Goal: Task Accomplishment & Management: Use online tool/utility

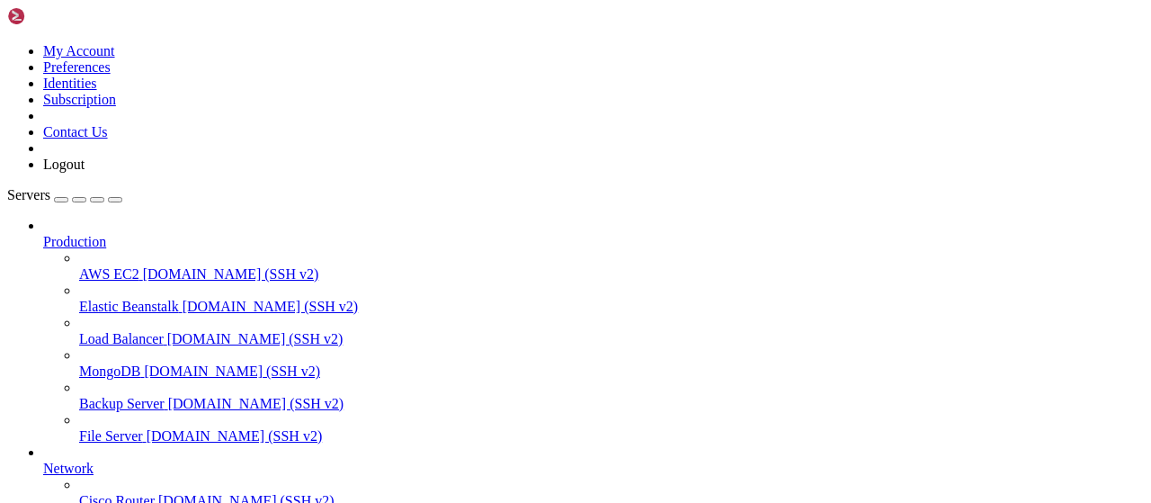
scroll to position [365, 0]
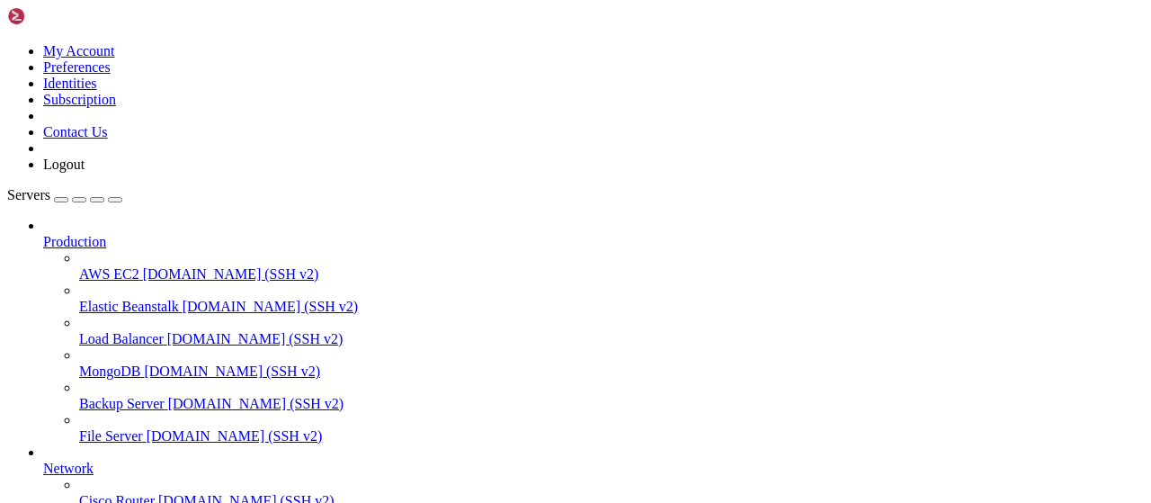
type input "/root/wastul"
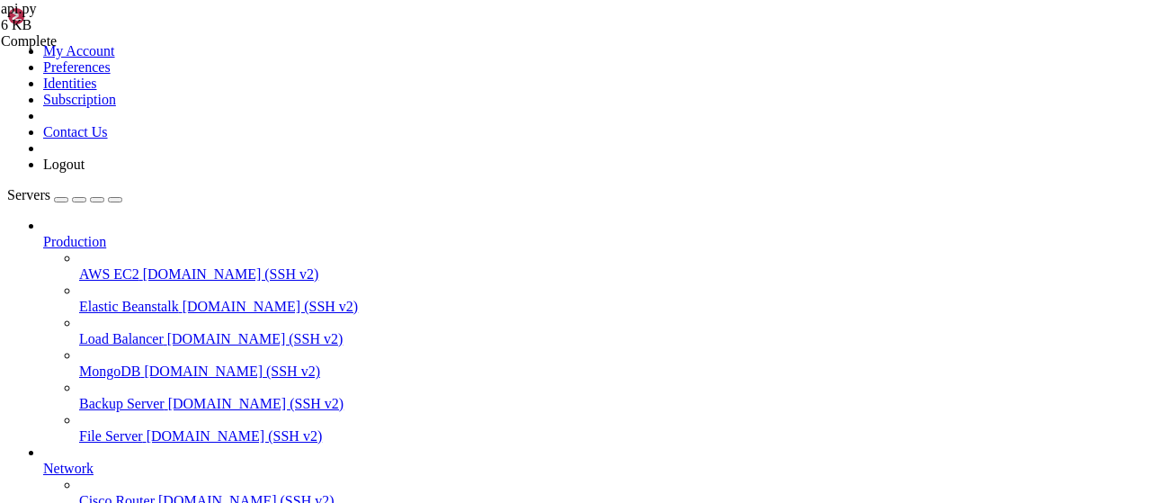
scroll to position [440, 0]
type textarea "rate_limiter = RateLimiter(max_requests=15, time_window=60)"
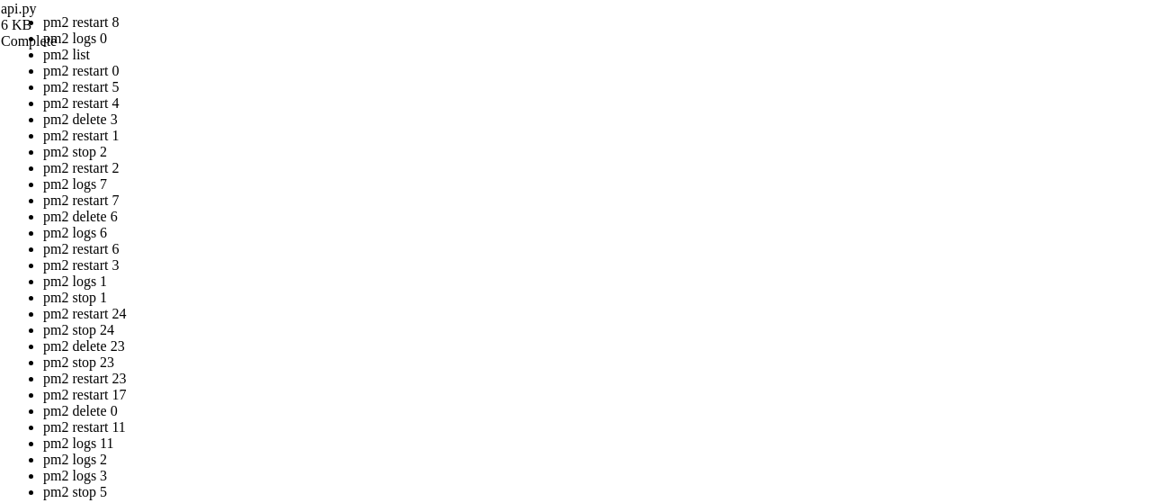
drag, startPoint x: 481, startPoint y: 318, endPoint x: 475, endPoint y: 336, distance: 19.9
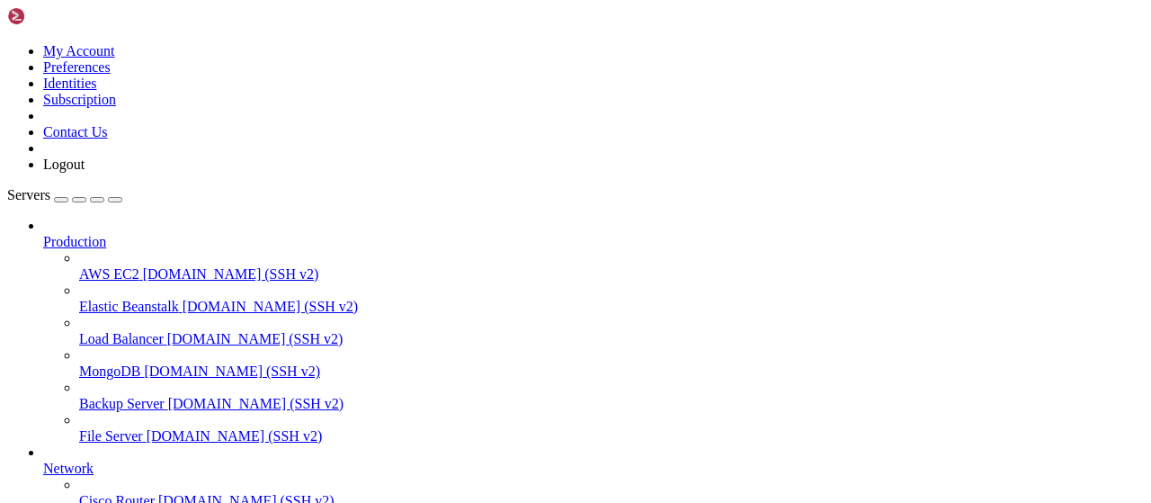
type input "/root/captha/scraping"
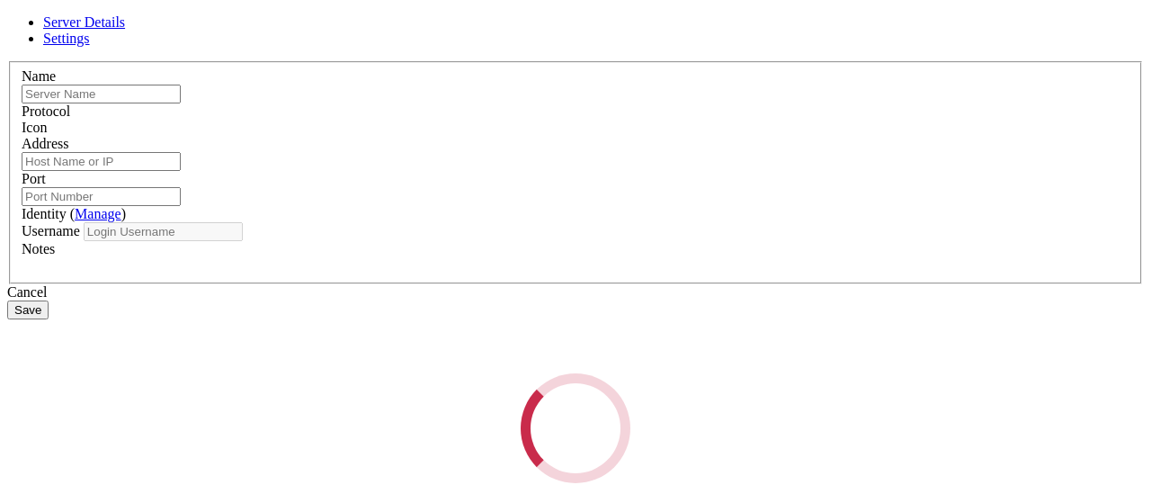
type input "apibypass"
type input "[TECHNICAL_ID]"
type input "22"
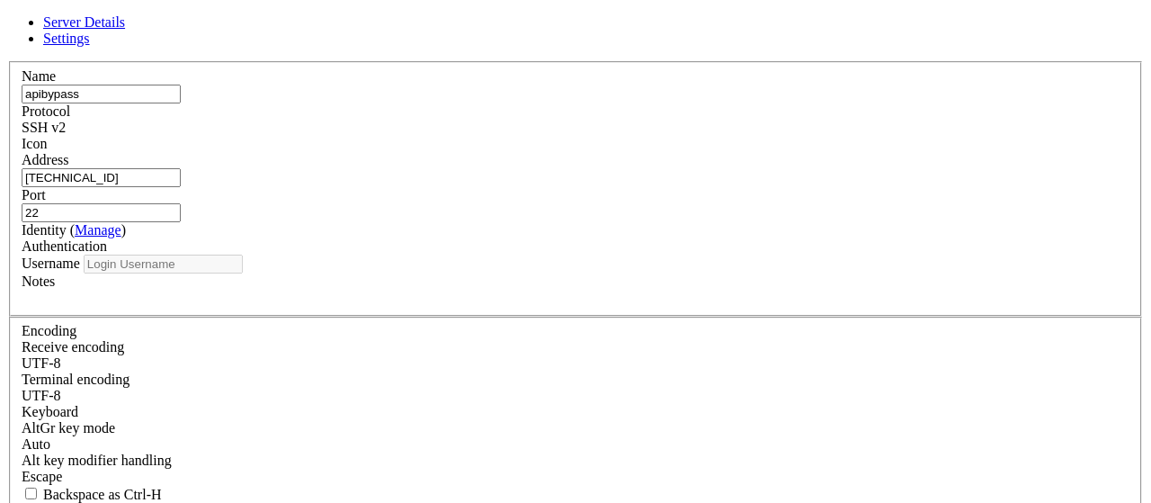
type input "root"
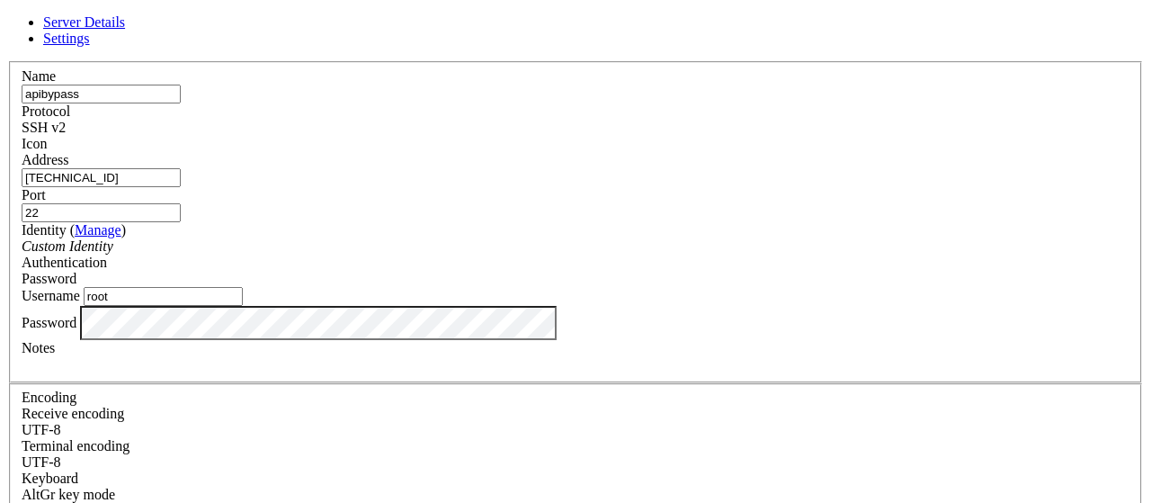
click at [263, 54] on div "Server Details Settings Name apibypass Protocol SSH v2 Icon" at bounding box center [575, 385] width 1137 height 743
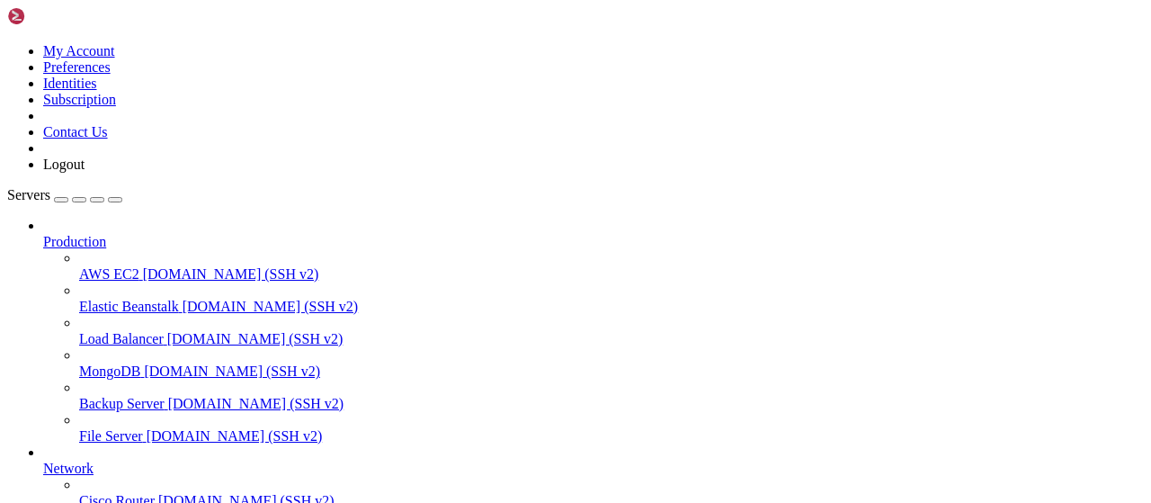
drag, startPoint x: 318, startPoint y: 21, endPoint x: 65, endPoint y: 3, distance: 253.4
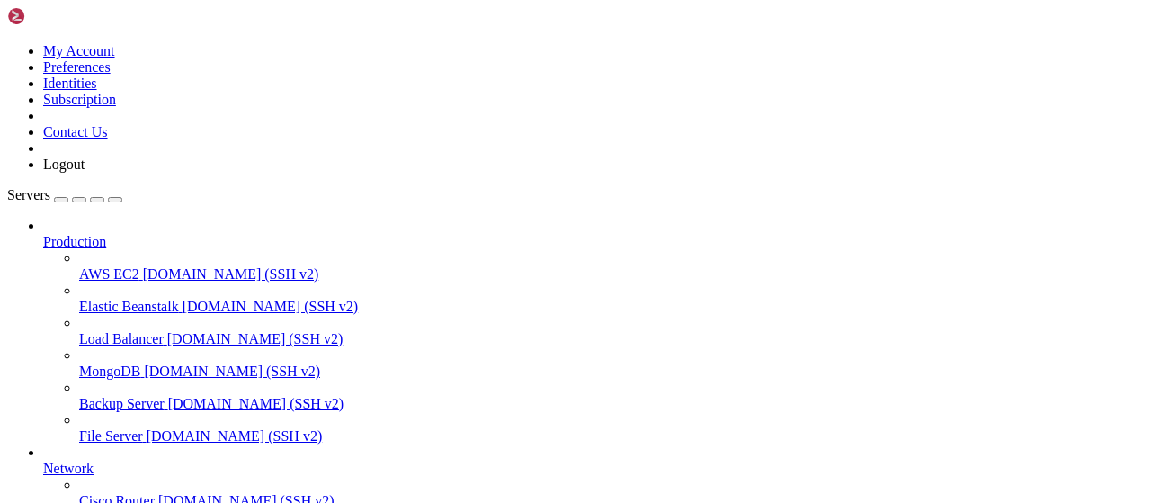
scroll to position [468, 0]
type input "/root/LinkQuest"
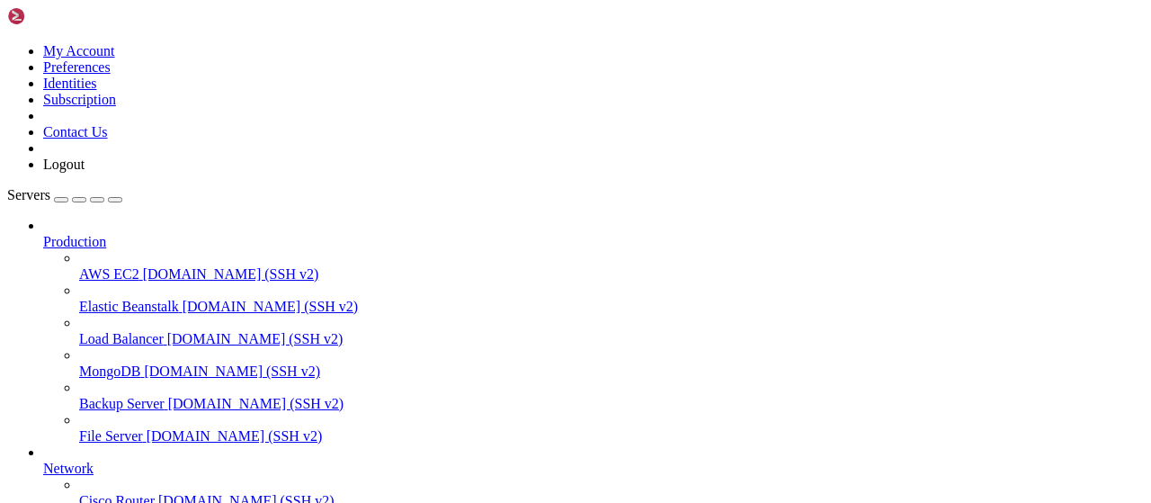
drag, startPoint x: 454, startPoint y: 415, endPoint x: 521, endPoint y: 302, distance: 130.7
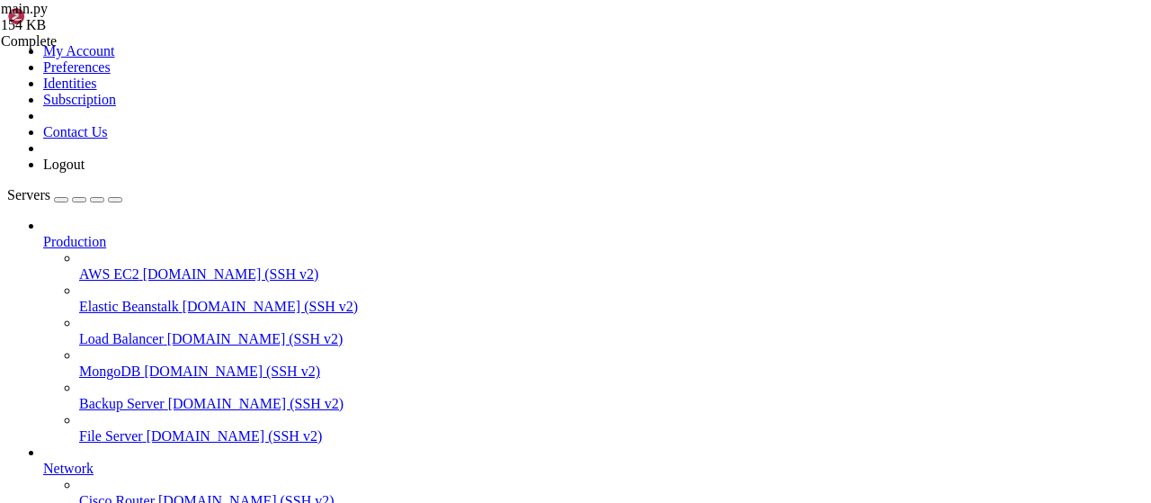
scroll to position [12754, 0]
drag, startPoint x: 451, startPoint y: 411, endPoint x: 271, endPoint y: 233, distance: 253.1
type textarea "task_rows = [] row = []"
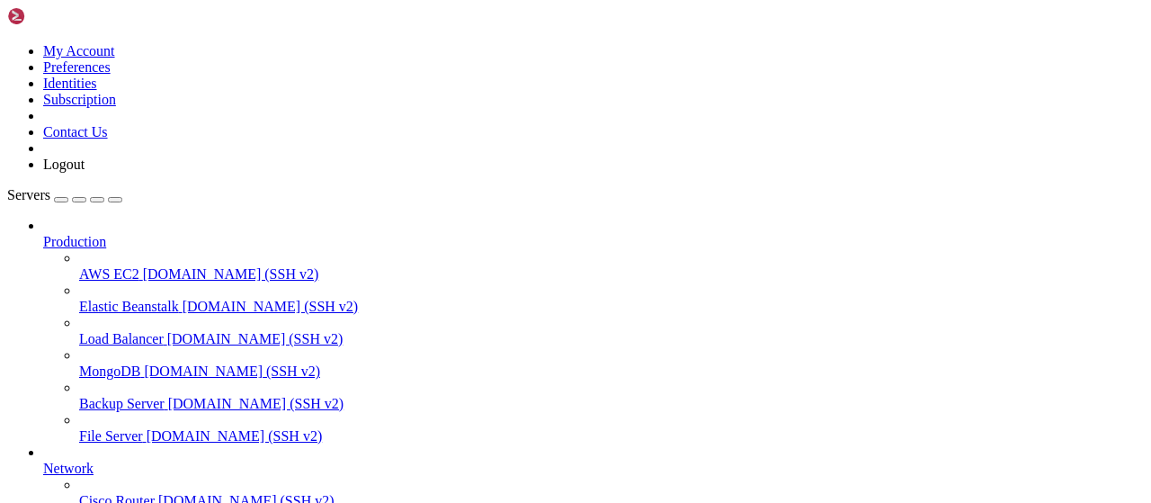
drag, startPoint x: 78, startPoint y: 401, endPoint x: 179, endPoint y: 391, distance: 101.2
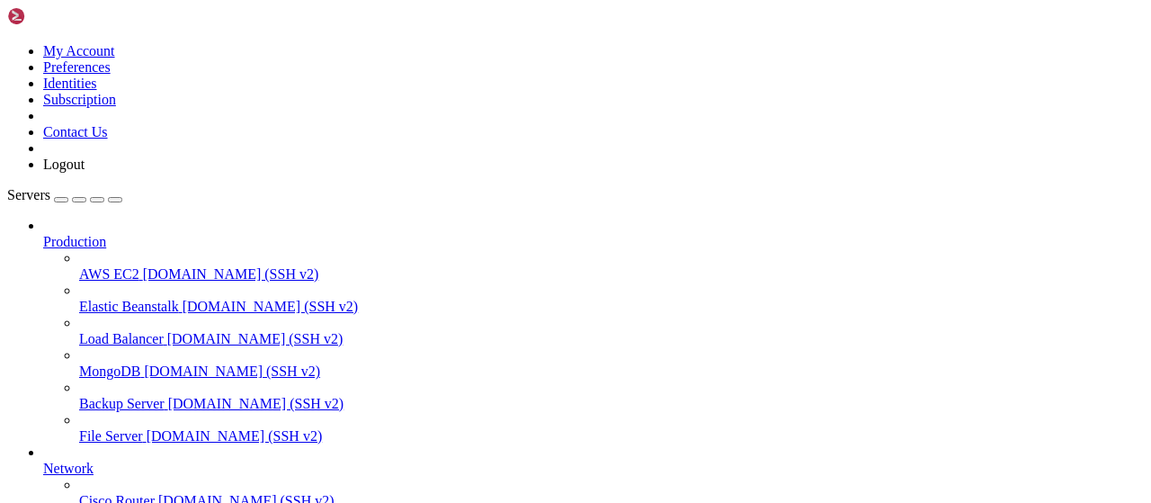
scroll to position [1029, 0]
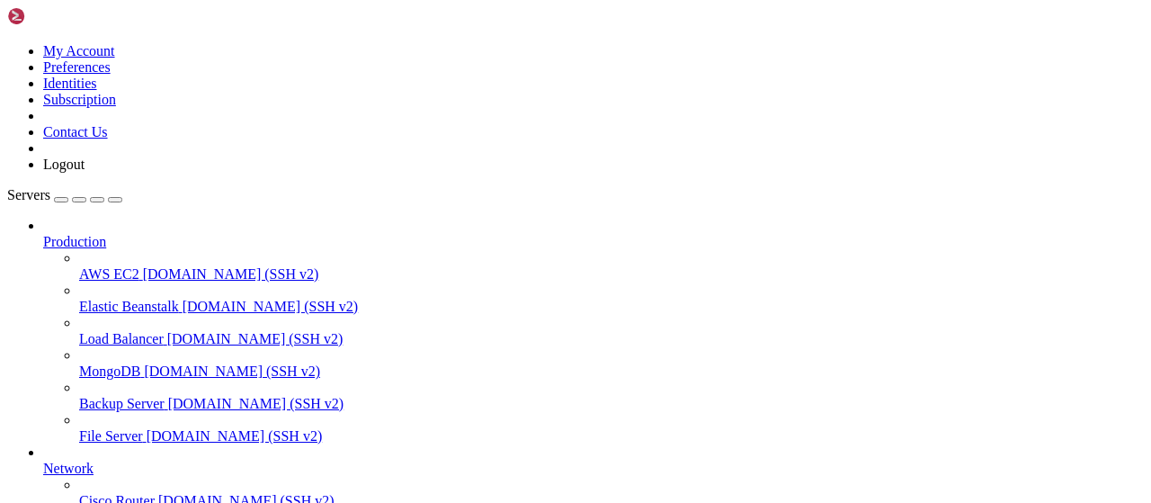
type input "/root/cloudflare"
drag, startPoint x: 305, startPoint y: 69, endPoint x: 222, endPoint y: 69, distance: 82.7
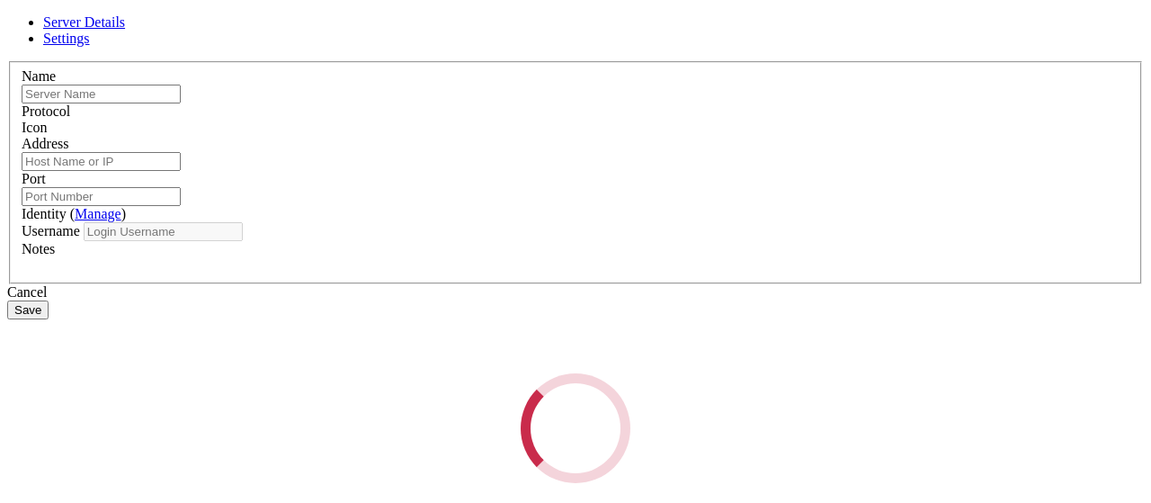
type input "[DEMOGRAPHIC_DATA]"
type input "[TECHNICAL_ID]"
type input "22"
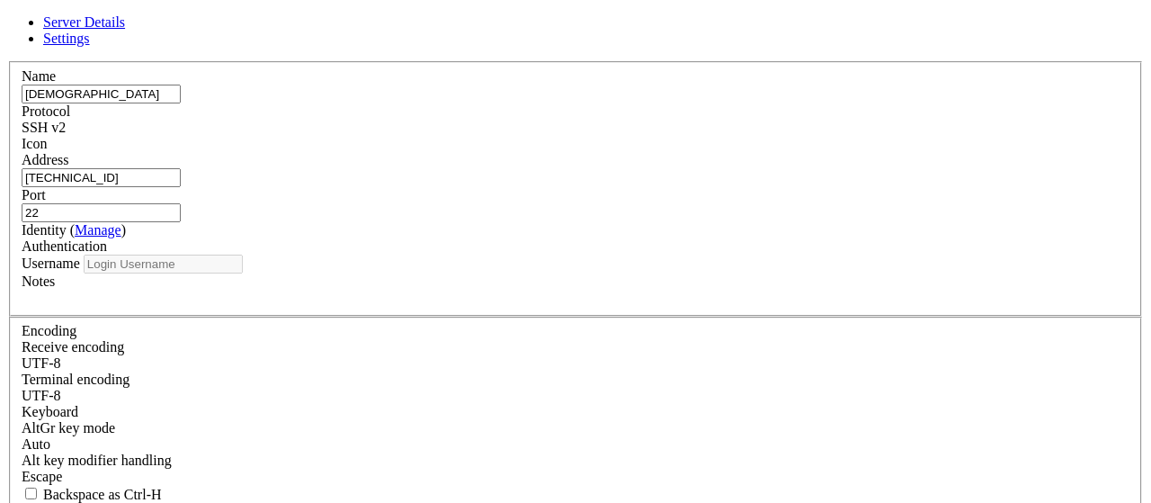
type input "root"
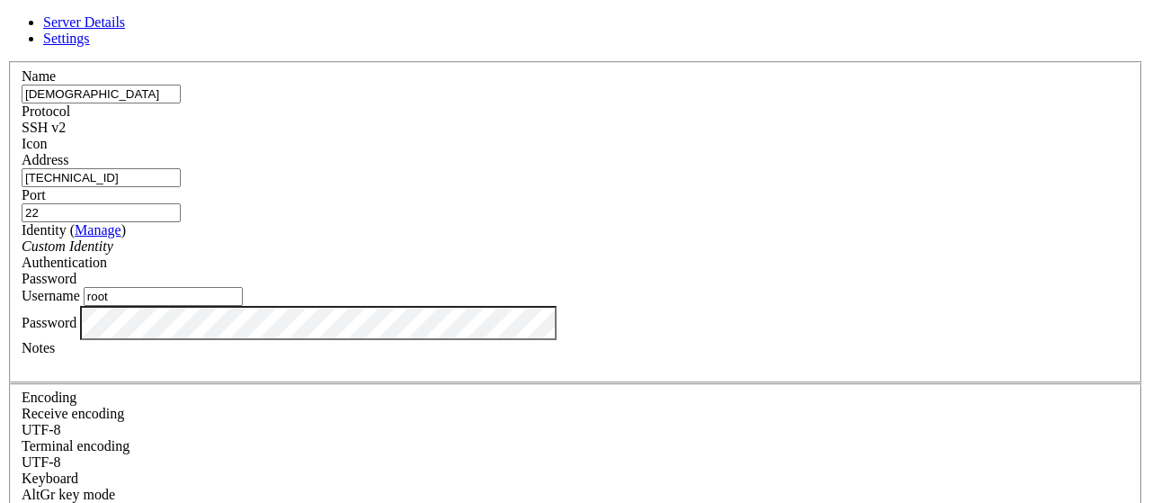
drag, startPoint x: 439, startPoint y: 193, endPoint x: 355, endPoint y: 236, distance: 93.7
click at [181, 187] on input "[TECHNICAL_ID]" at bounding box center [101, 177] width 159 height 19
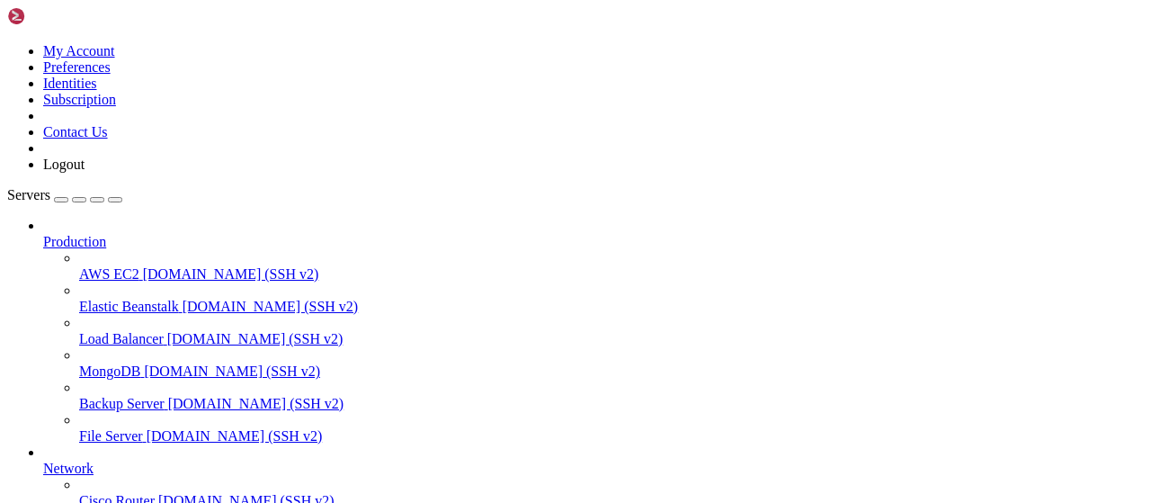
scroll to position [737, 0]
